Goal: Find specific page/section

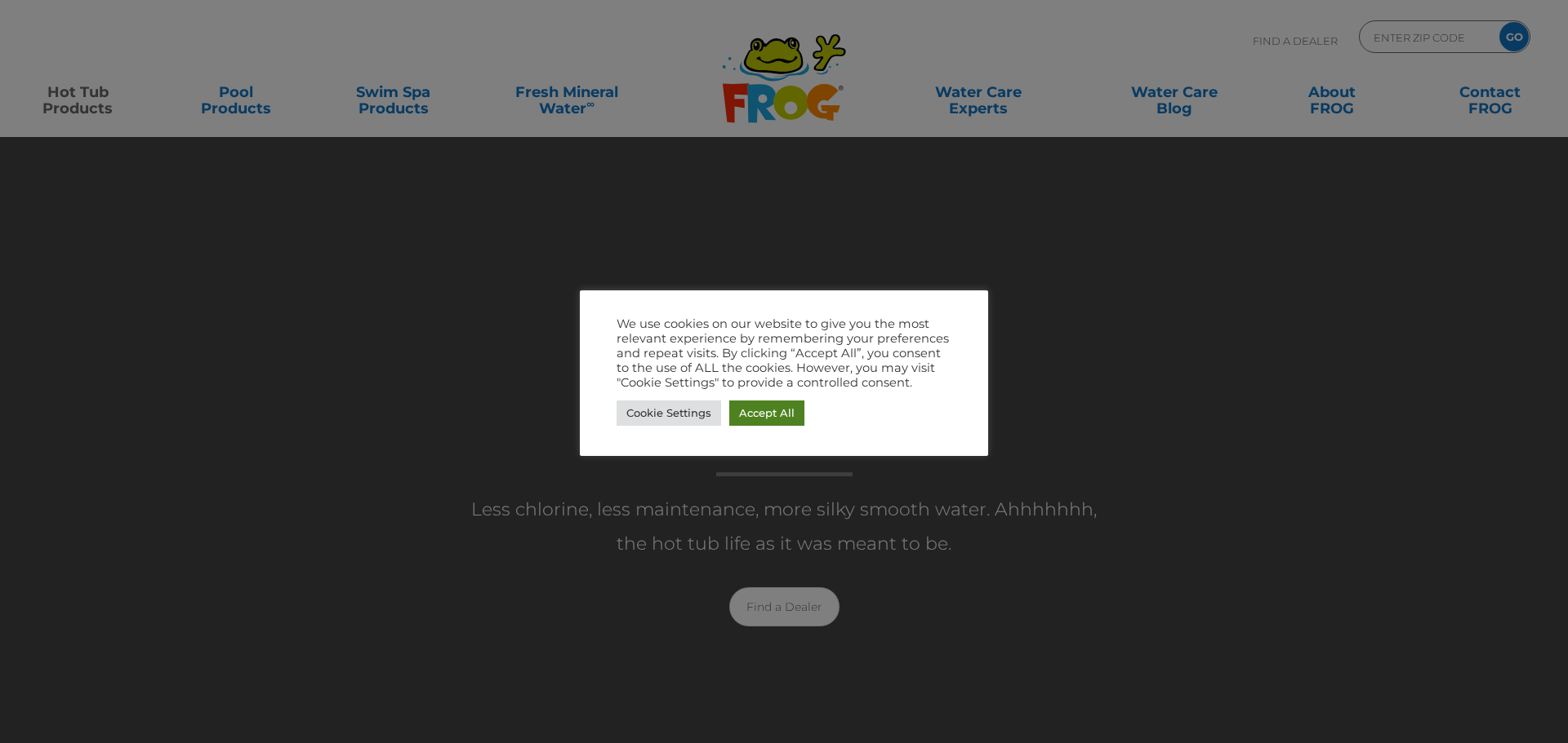
click at [770, 408] on link "Accept All" at bounding box center [767, 413] width 75 height 25
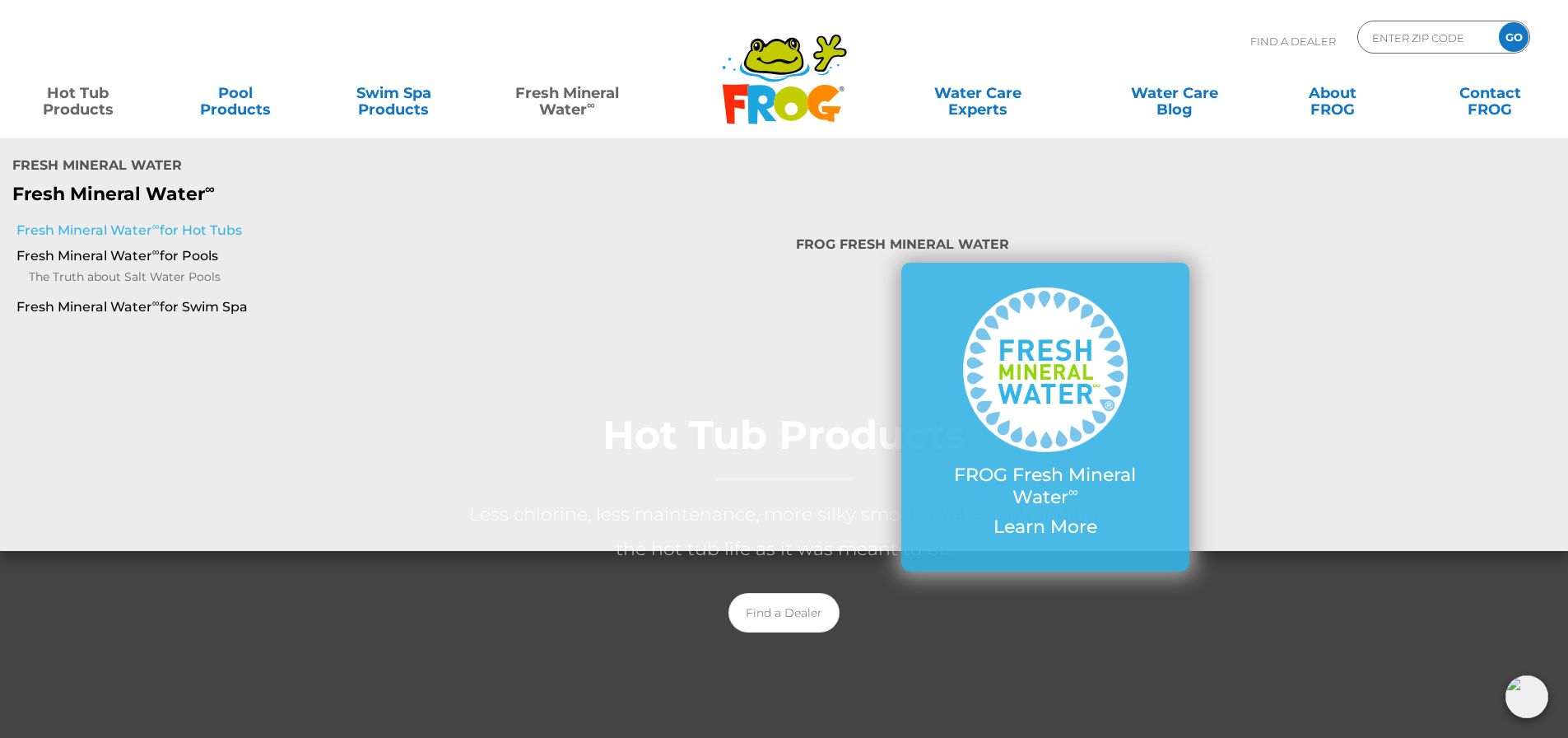
click at [93, 221] on link "Fresh Mineral Water ∞ for Hot Tubs" at bounding box center [269, 230] width 506 height 18
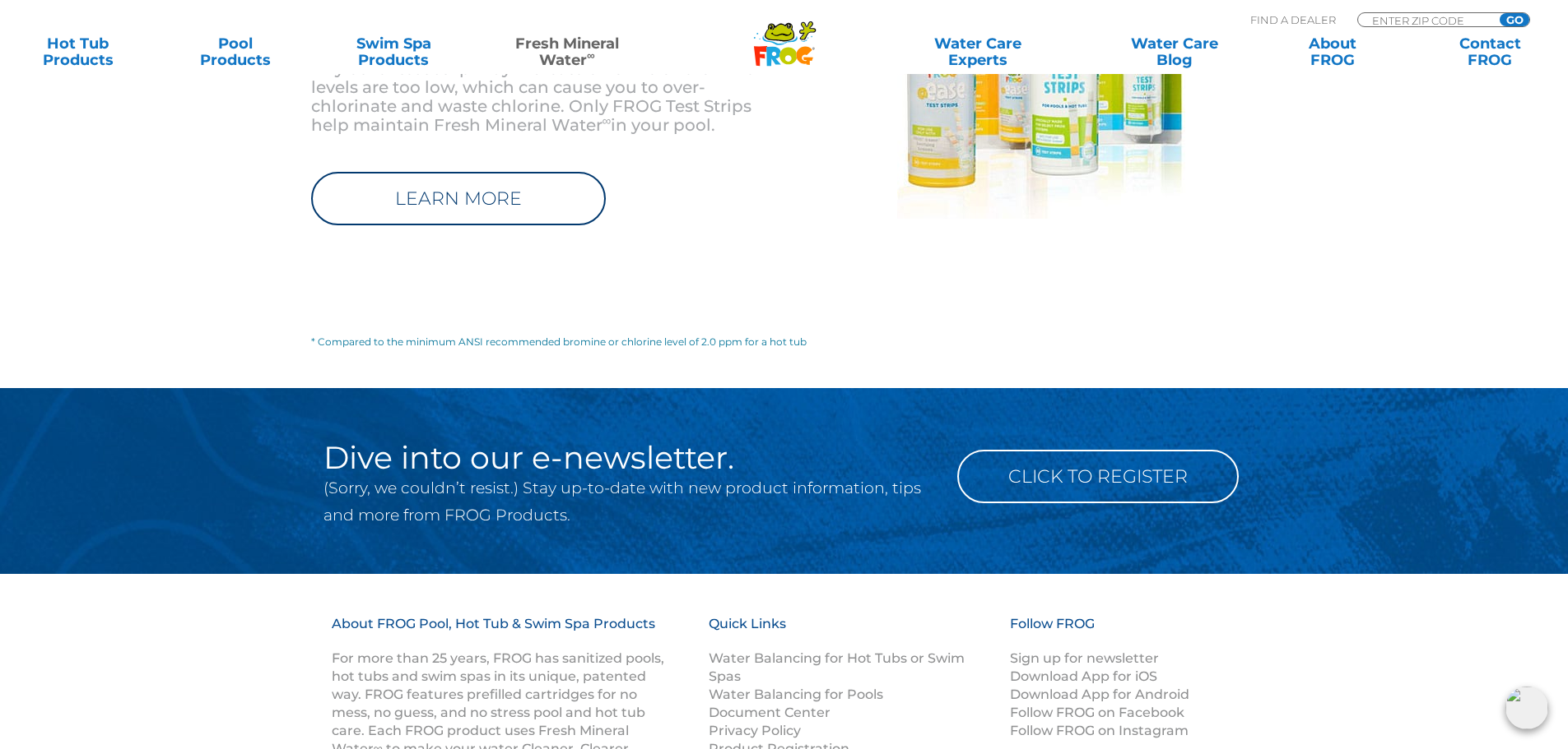
scroll to position [2102, 0]
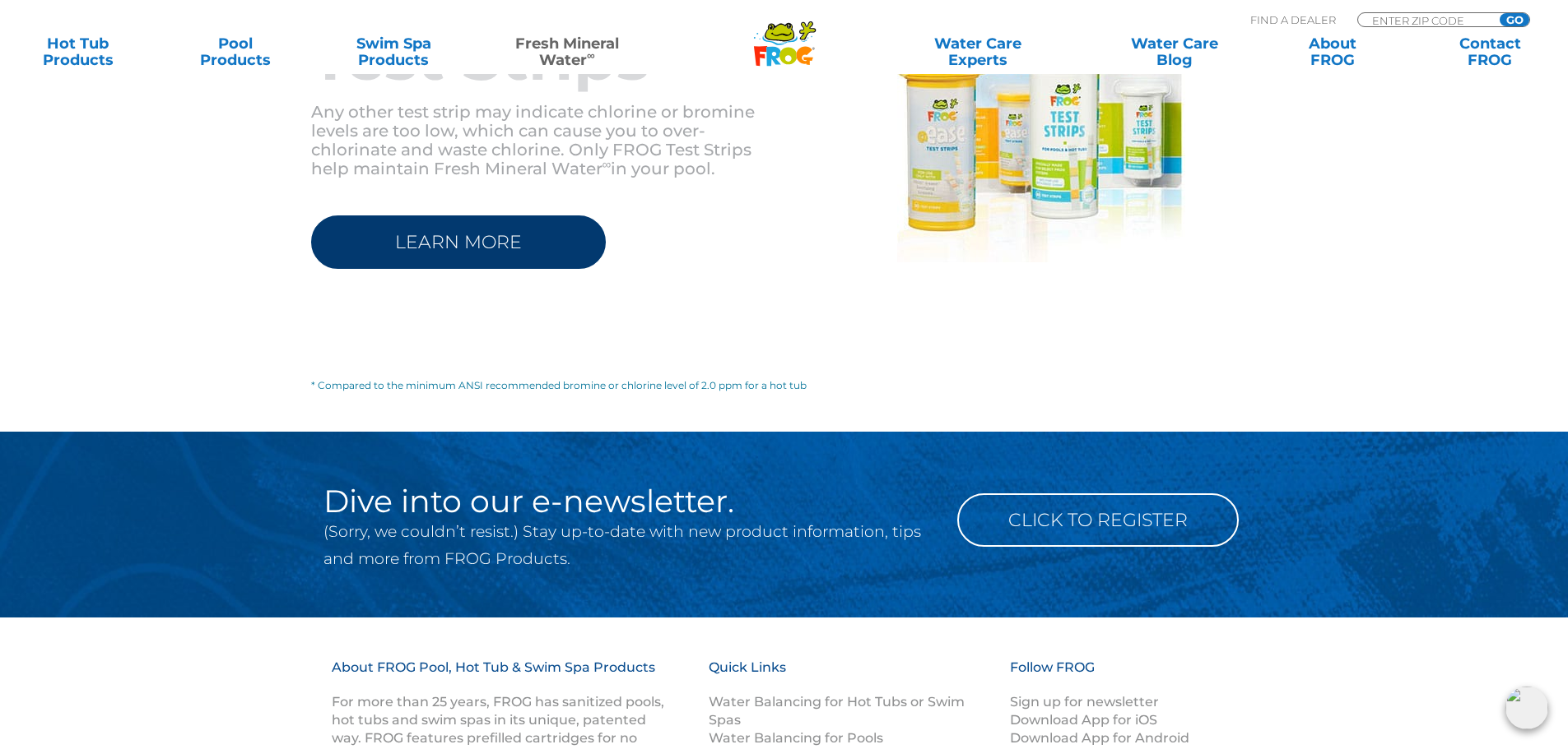
click at [394, 225] on link "LEARN MORE" at bounding box center [458, 242] width 295 height 54
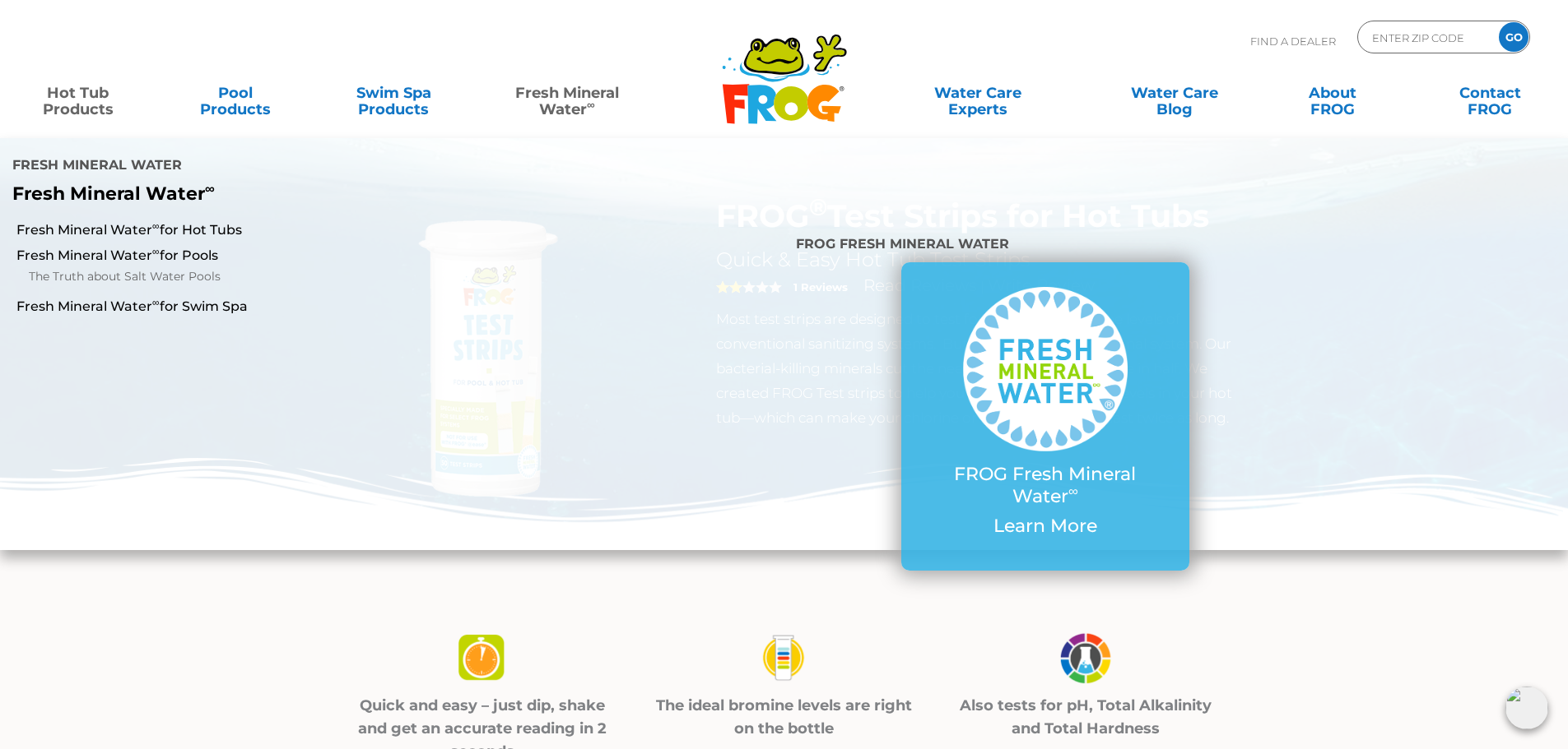
click at [558, 95] on link "Fresh Mineral Water ∞" at bounding box center [566, 93] width 154 height 33
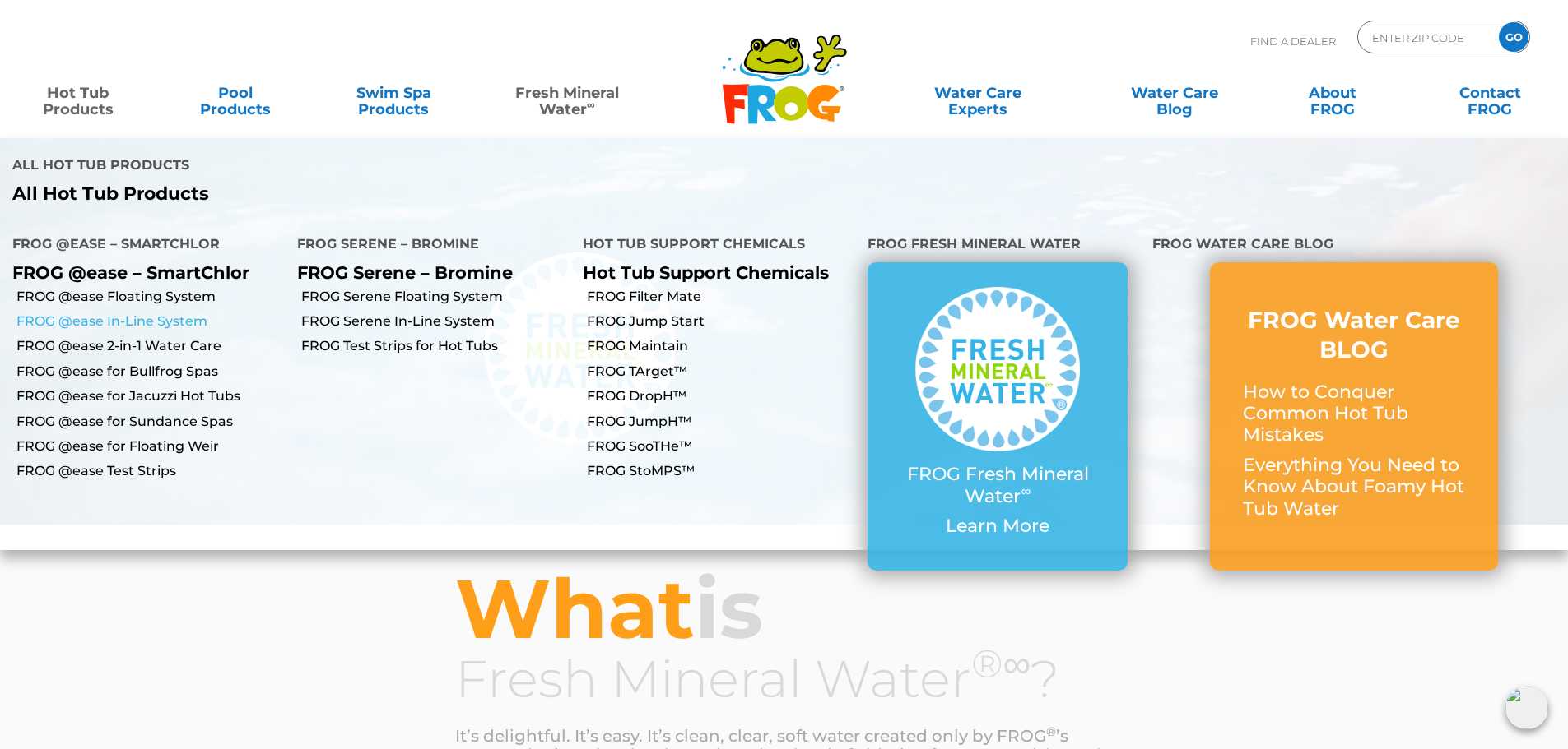
click at [131, 313] on link "FROG @ease In-Line System" at bounding box center [150, 322] width 269 height 18
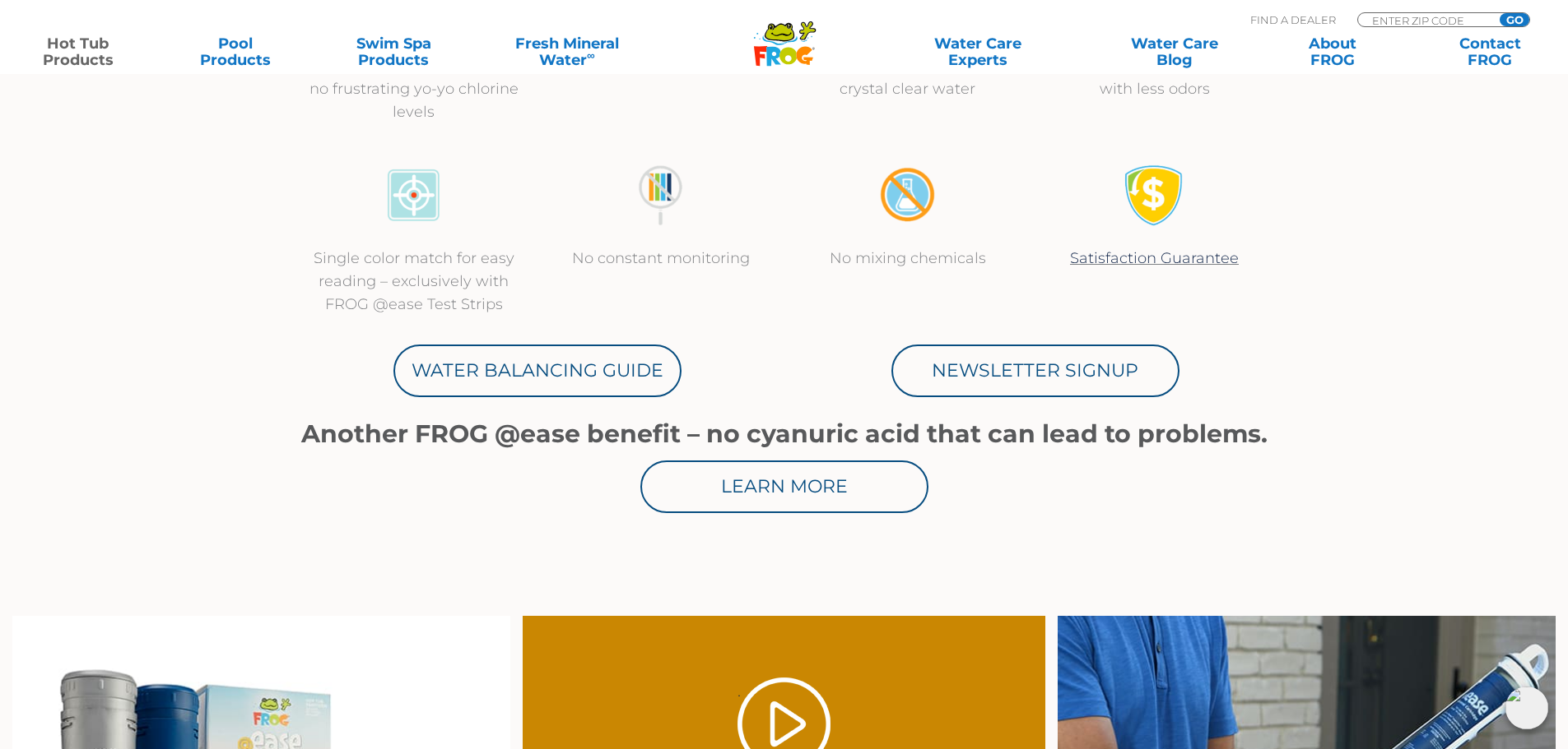
scroll to position [740, 0]
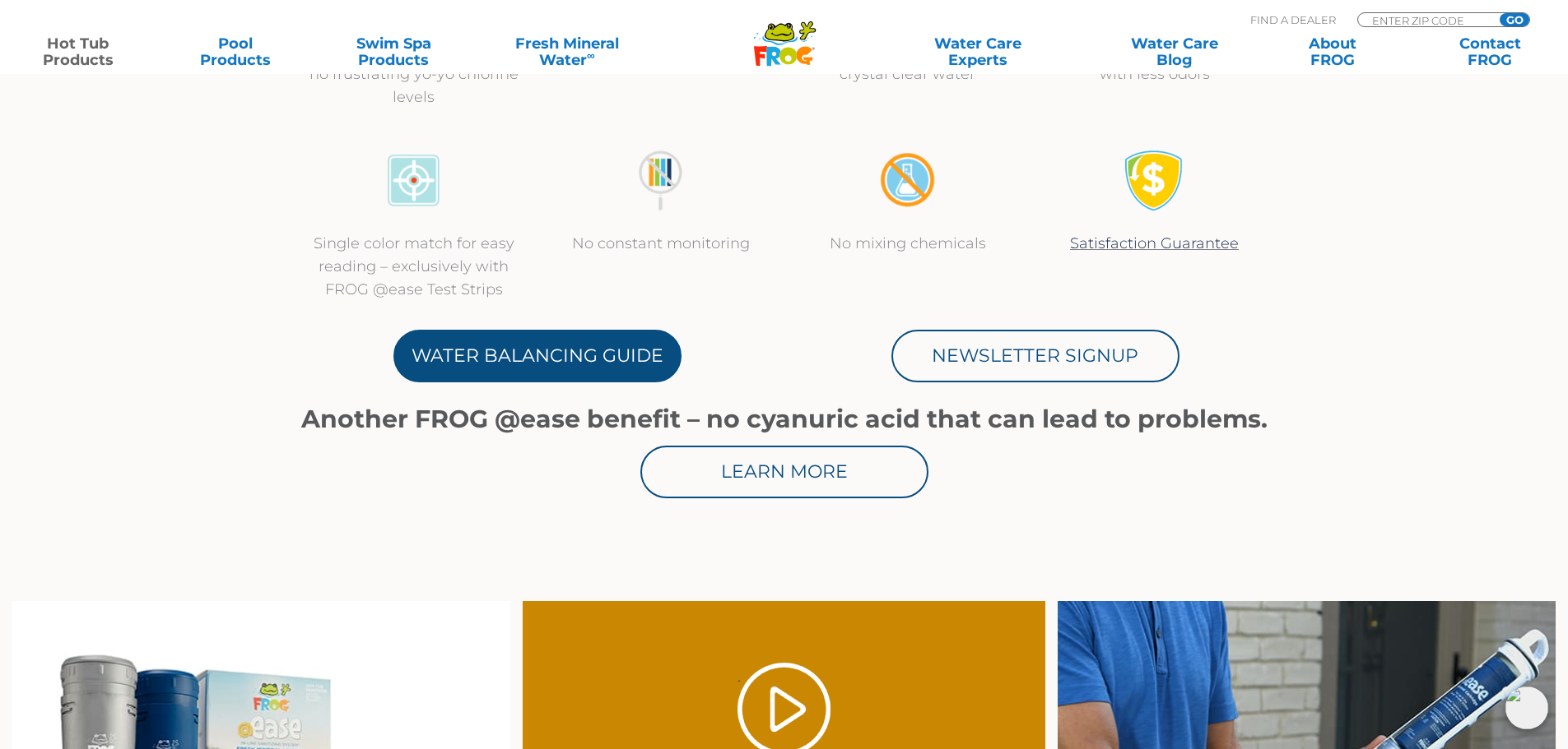
click at [528, 345] on link "Water Balancing Guide" at bounding box center [537, 356] width 288 height 53
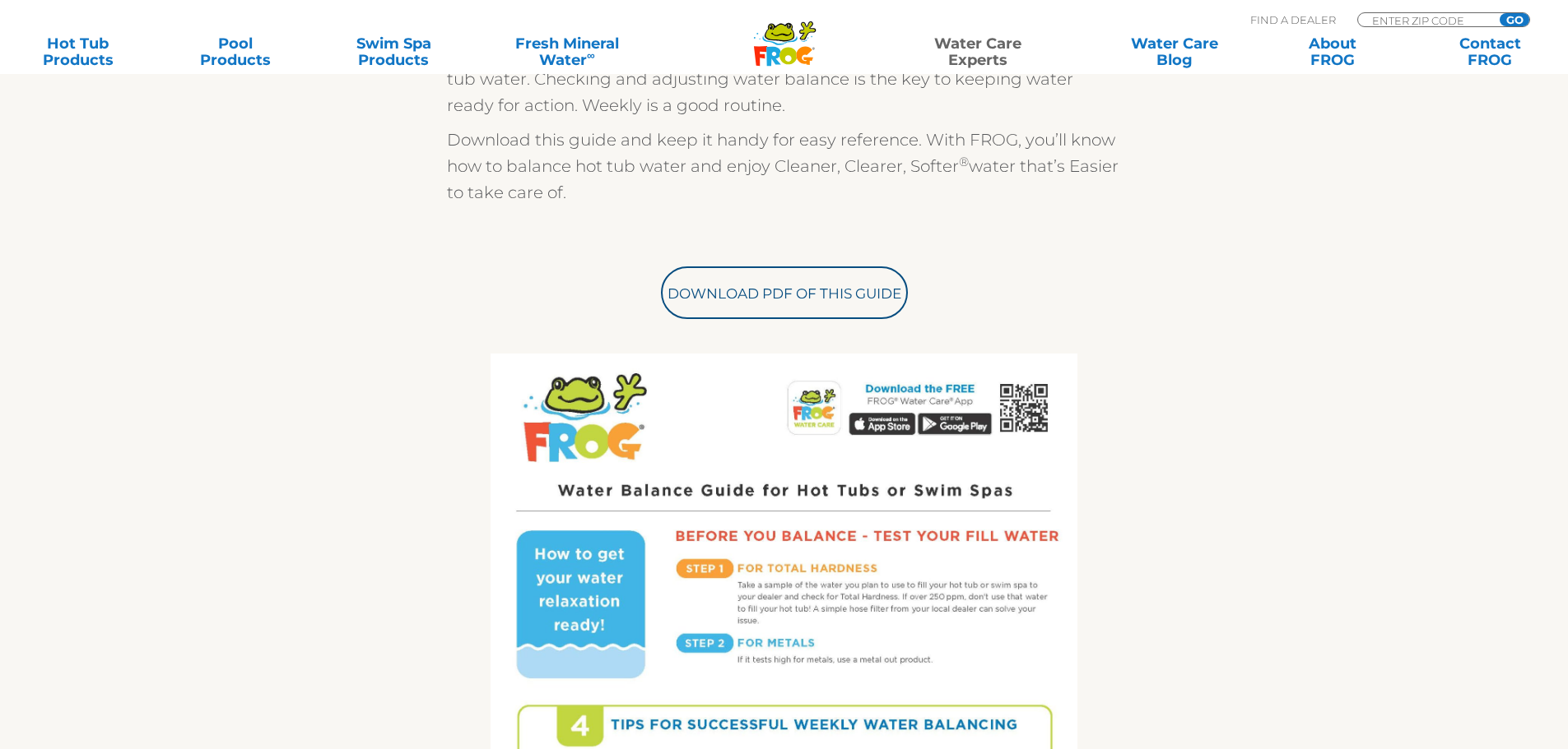
scroll to position [576, 0]
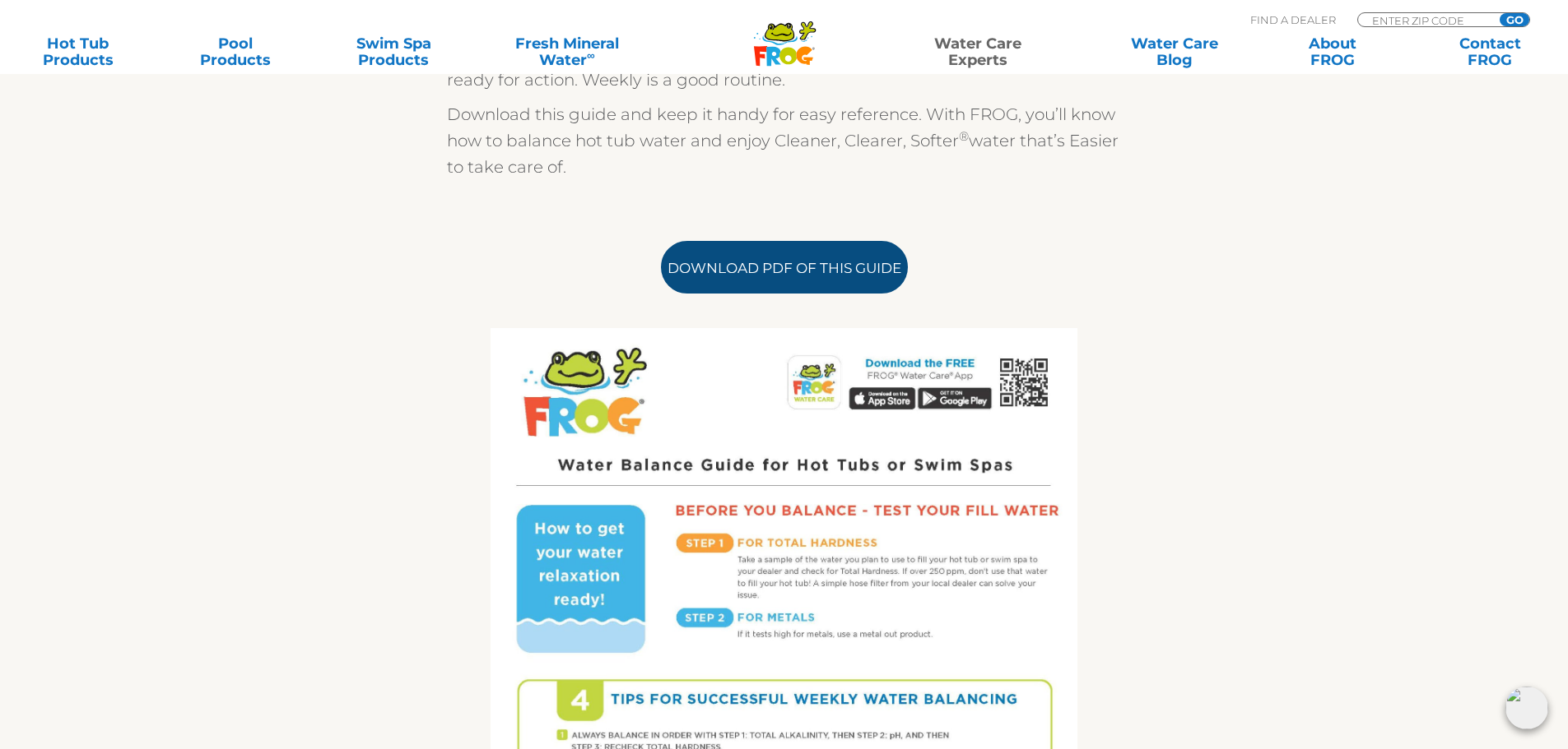
click at [811, 267] on link "Download PDF of this Guide" at bounding box center [784, 267] width 247 height 53
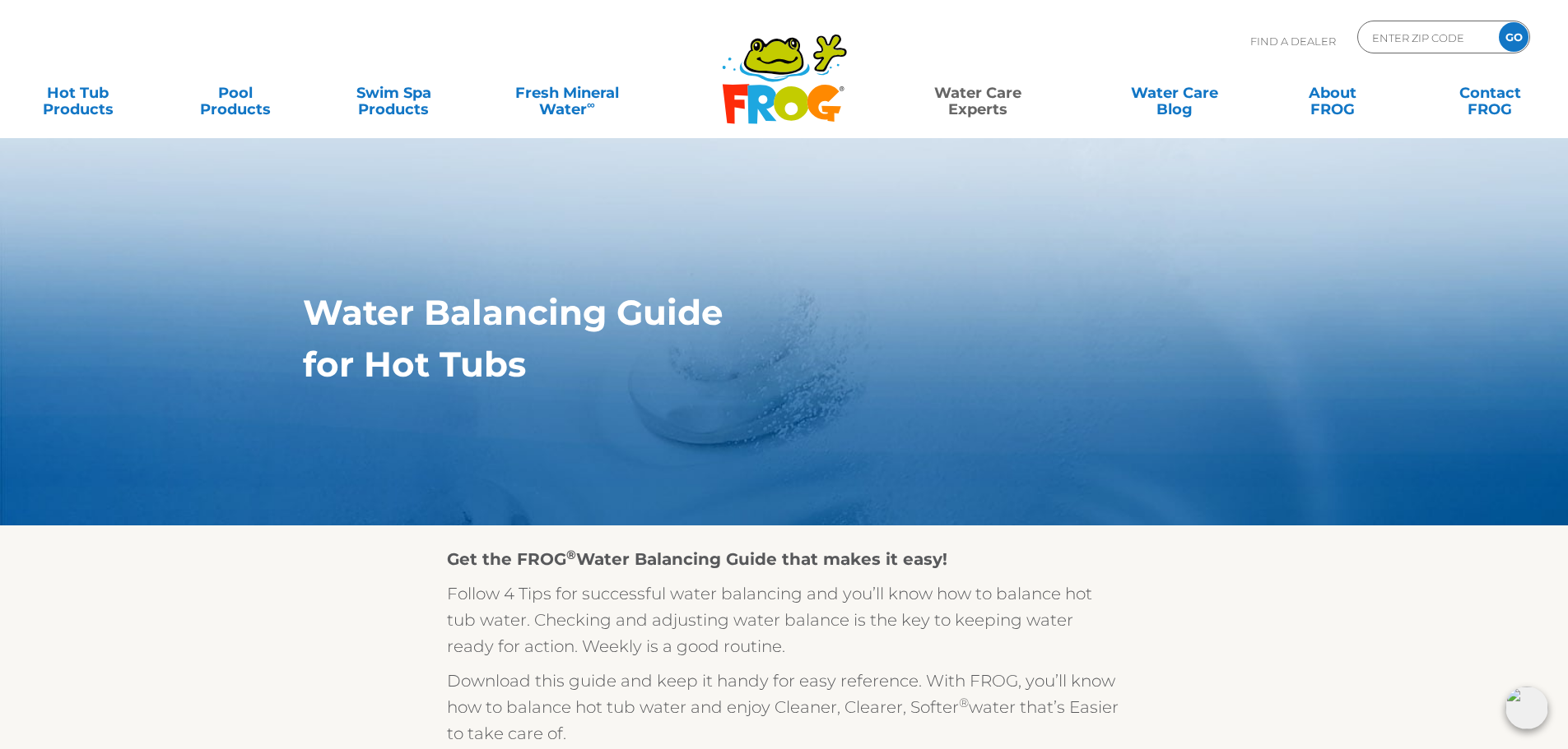
scroll to position [0, 0]
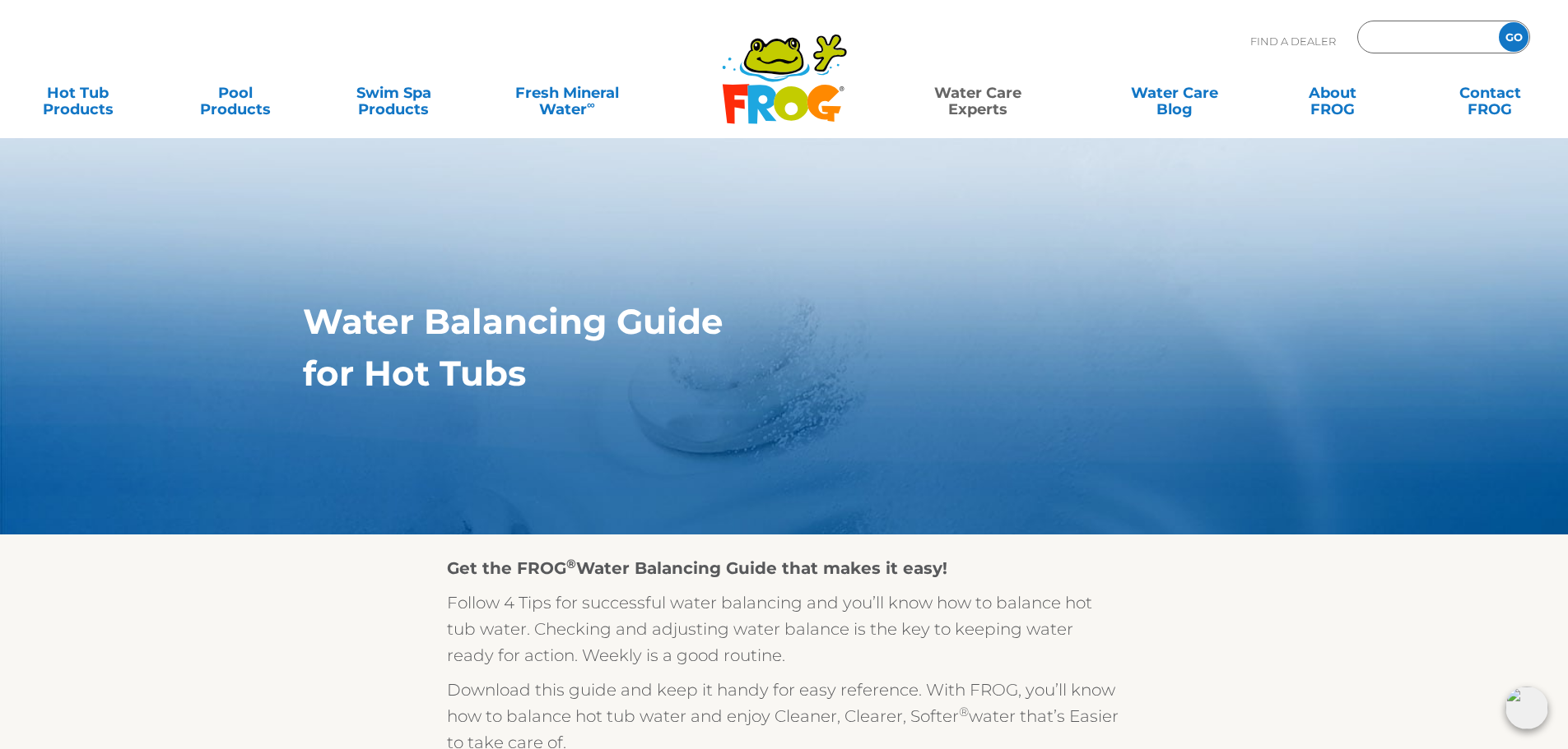
click at [1474, 40] on input "Zip Code Form" at bounding box center [1426, 37] width 111 height 24
type input "46530"
click at [1499, 22] on input "GO" at bounding box center [1513, 37] width 30 height 30
